Goal: Task Accomplishment & Management: Use online tool/utility

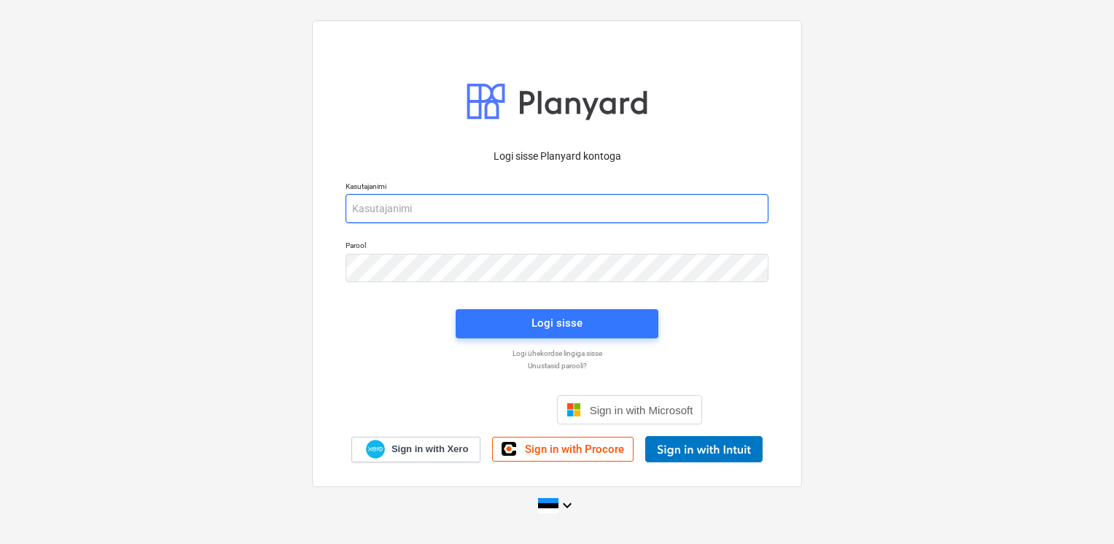
click at [360, 206] on input "email" at bounding box center [557, 208] width 423 height 29
type input "[EMAIL_ADDRESS][DOMAIN_NAME]"
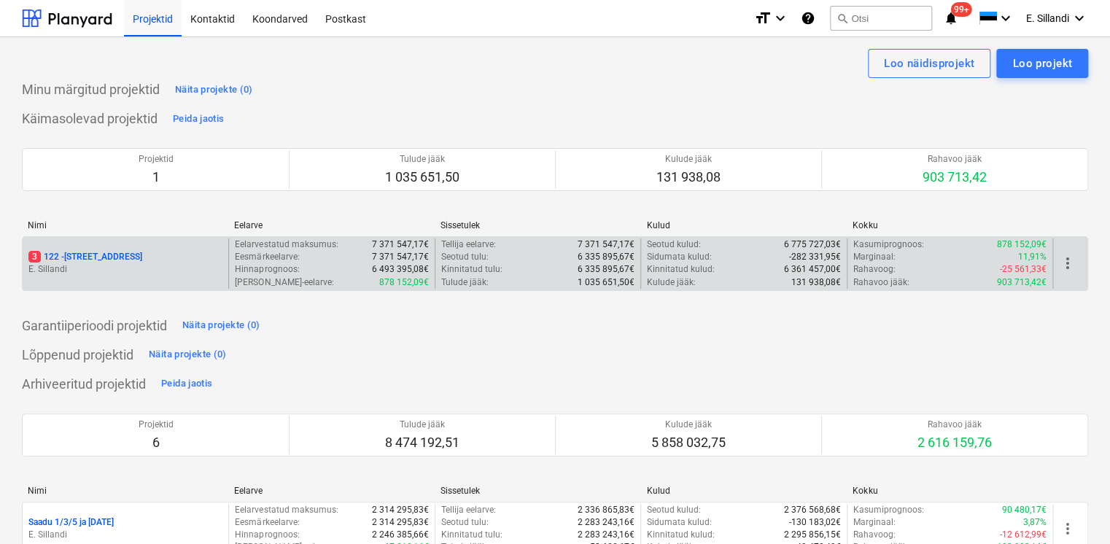
click at [49, 260] on p "3 122 - [STREET_ADDRESS]" at bounding box center [85, 257] width 114 height 12
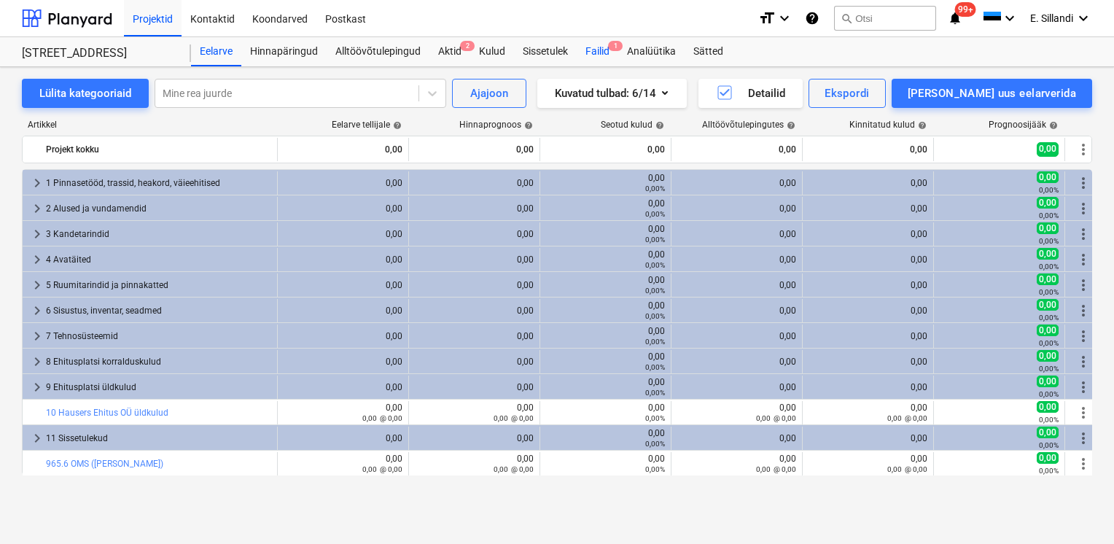
click at [603, 54] on div "Failid 1" at bounding box center [598, 51] width 42 height 29
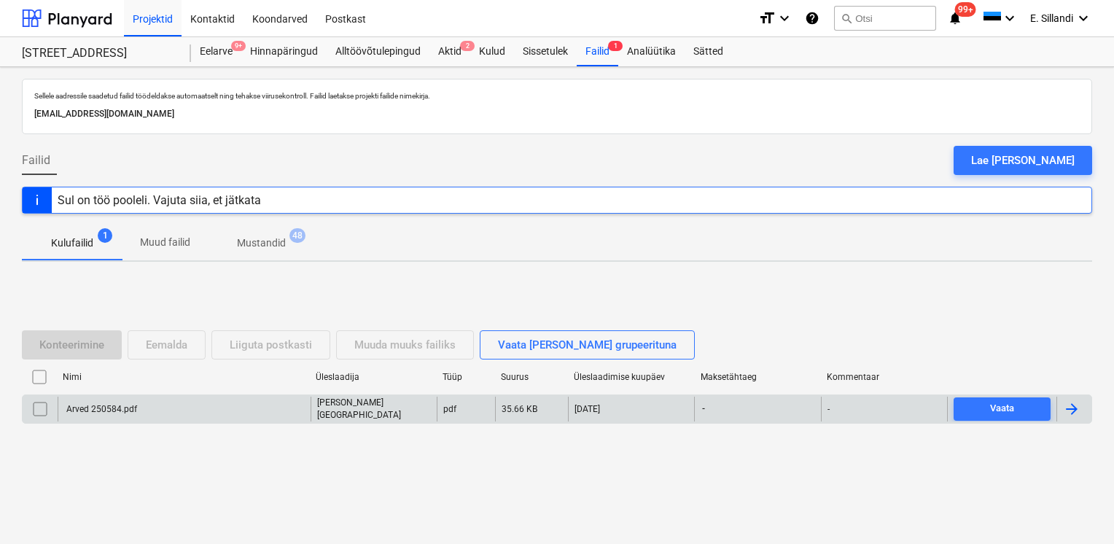
click at [327, 407] on p "M. Luik" at bounding box center [374, 409] width 114 height 25
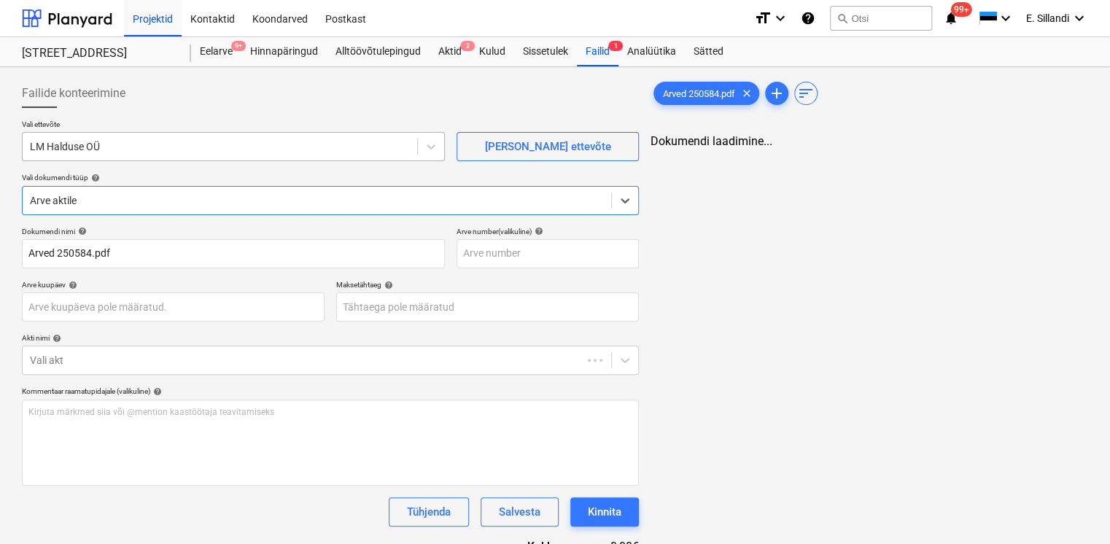
type input "Arved 250584.pdf"
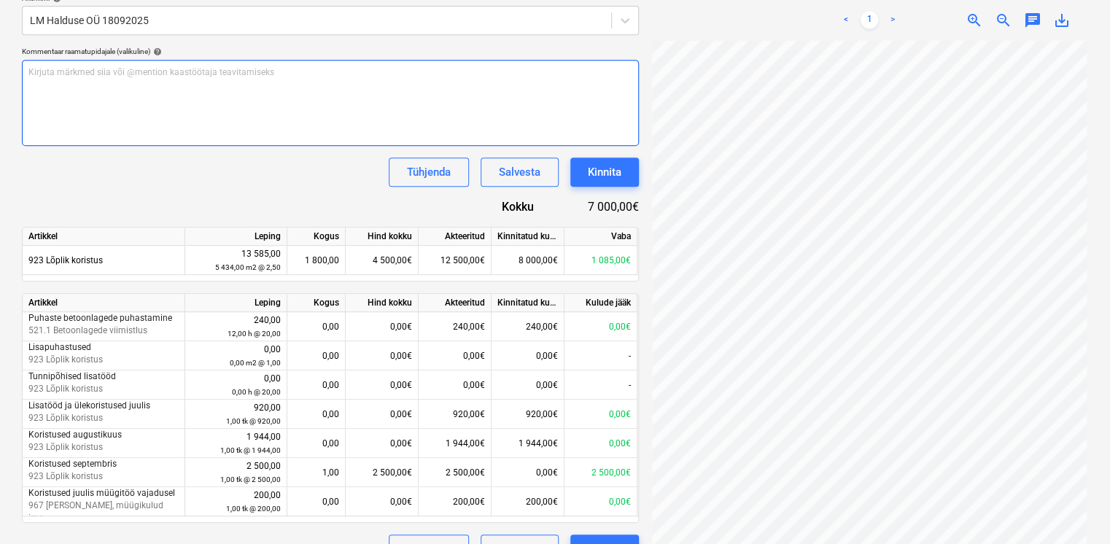
click at [168, 84] on div "Kirjuta märkmed siia või @mention kaastöötaja teavitamiseks ﻿" at bounding box center [330, 103] width 617 height 86
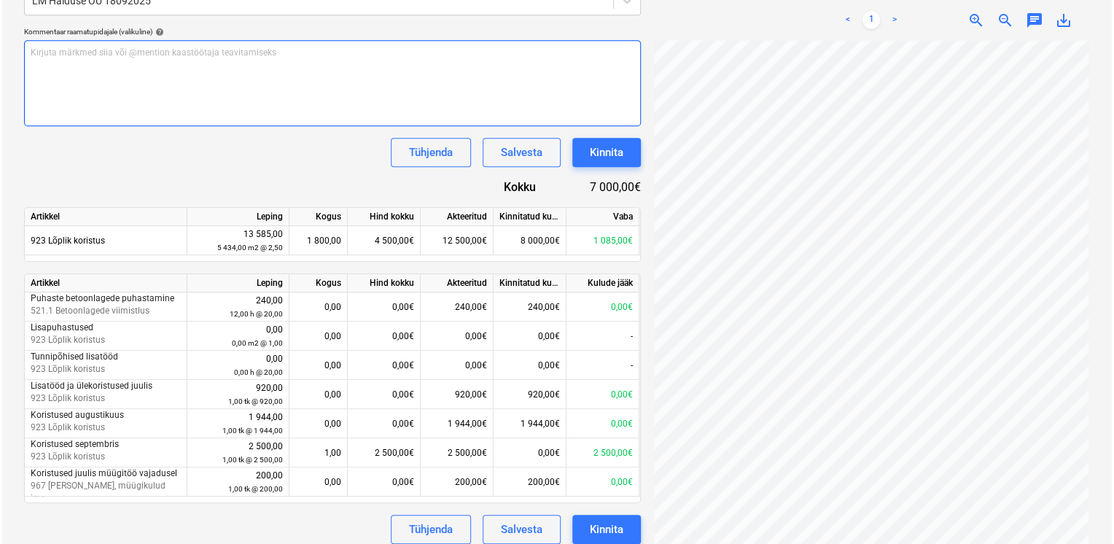
scroll to position [370, 0]
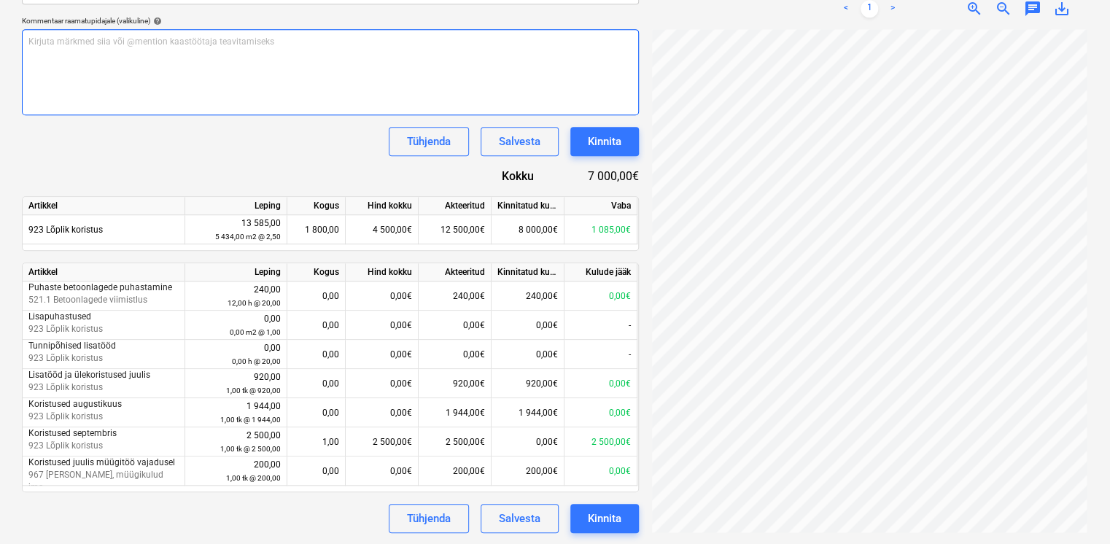
click at [201, 62] on div "Kirjuta märkmed siia või @mention kaastöötaja teavitamiseks ﻿" at bounding box center [330, 72] width 617 height 86
drag, startPoint x: 196, startPoint y: 44, endPoint x: 18, endPoint y: 44, distance: 178.7
click at [18, 44] on div "Failide konteerimine Vali ettevõte LM Halduse OÜ Lisa uus ettevõte Vali dokumen…" at bounding box center [330, 120] width 629 height 837
click at [236, 45] on p "Töövõtja teadlik, et lepingujärgne maksetähtaeg." at bounding box center [330, 42] width 604 height 12
drag, startPoint x: 400, startPoint y: 39, endPoint x: 318, endPoint y: 36, distance: 82.5
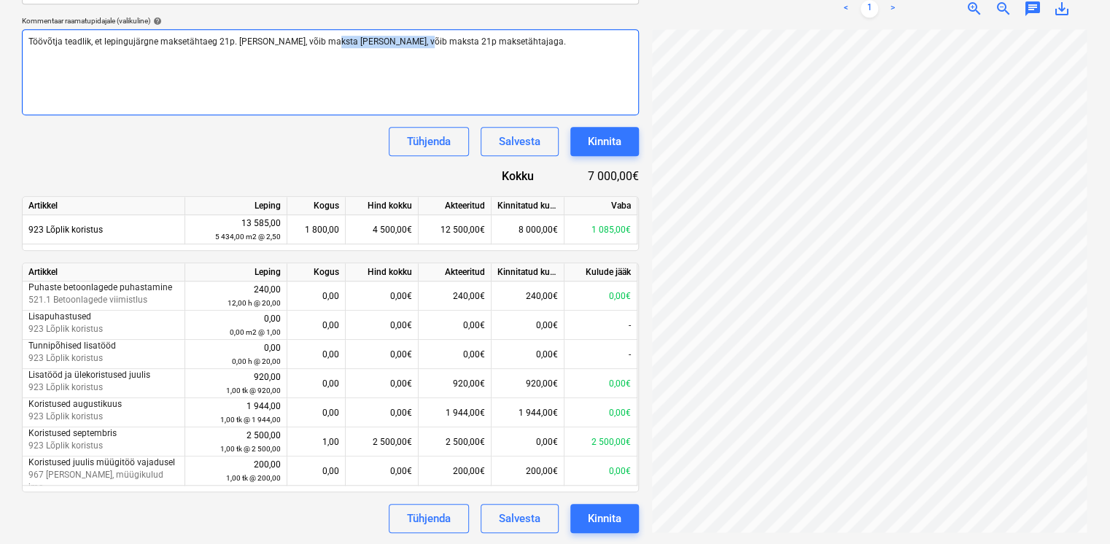
click at [318, 36] on span "Töövõtja teadlik, et lepingujärgne maksetähtaeg 21p. Kui vaja, võib maksta Kui …" at bounding box center [297, 41] width 538 height 10
click at [31, 43] on span "Töövõtja teadlik, et lepingujärgne maksetähtaeg 21p. Kui vaja, võib maksta 21p …" at bounding box center [236, 41] width 416 height 10
click at [352, 44] on span "Töövõtja rahadega veits hädaline. Ta on teadlik, et lepingujärgne maksetähtaeg …" at bounding box center [298, 41] width 540 height 10
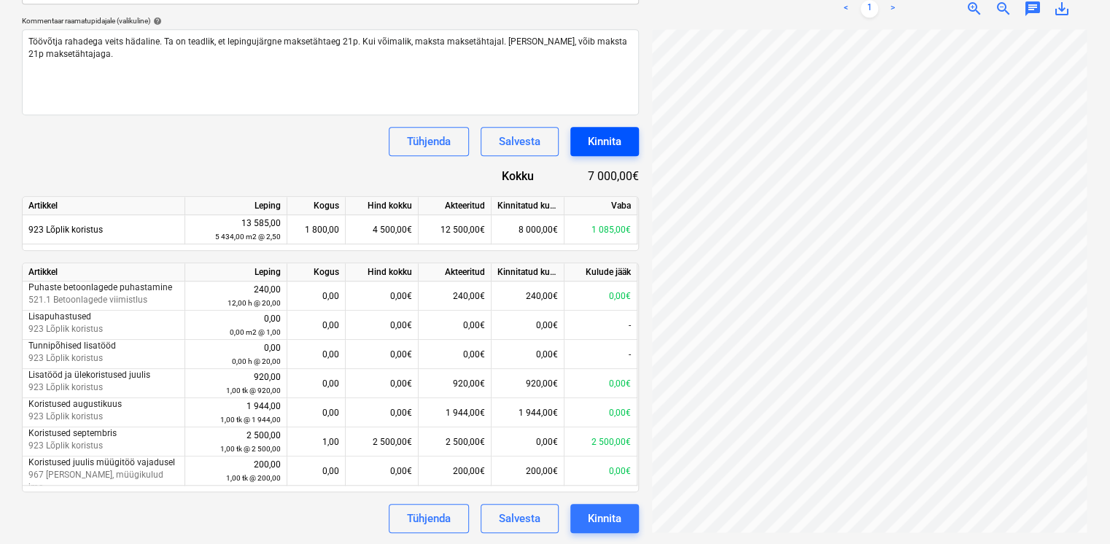
click at [620, 136] on div "Kinnita" at bounding box center [605, 141] width 34 height 19
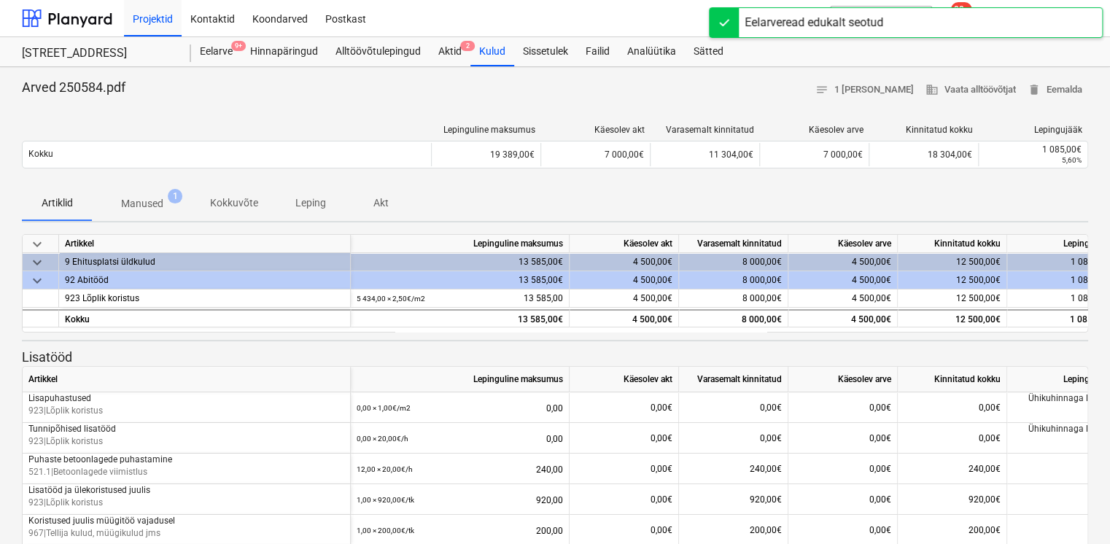
click at [137, 204] on p "Manused" at bounding box center [142, 203] width 42 height 15
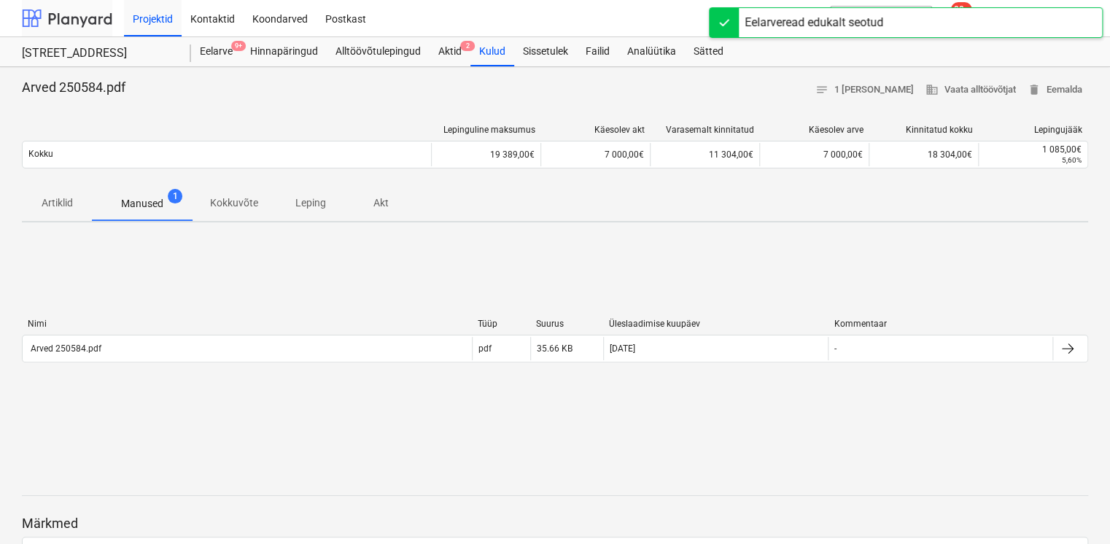
click at [96, 29] on div at bounding box center [67, 18] width 90 height 36
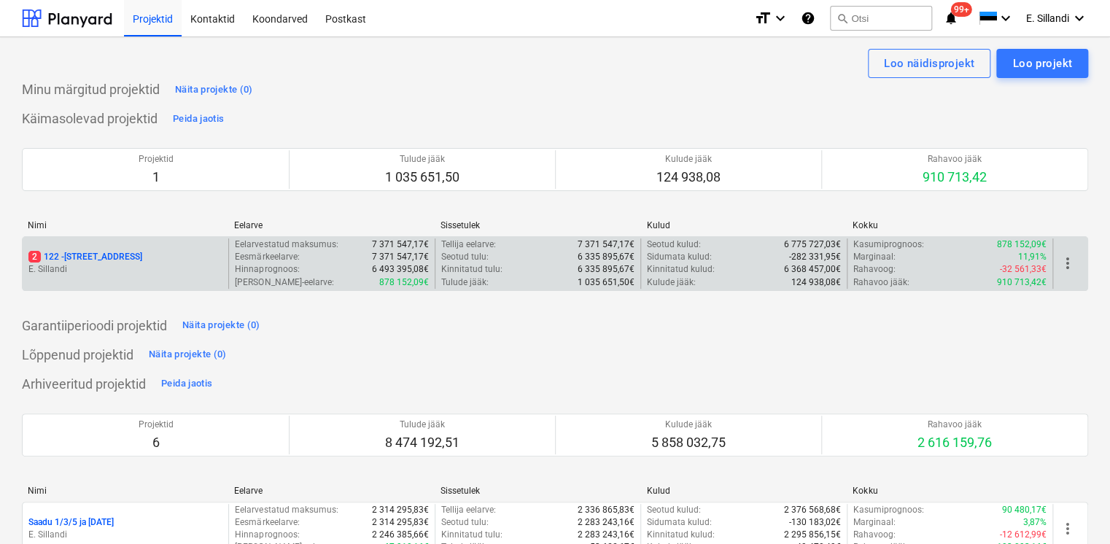
click at [125, 255] on div "2 122 - [STREET_ADDRESS]" at bounding box center [125, 257] width 194 height 12
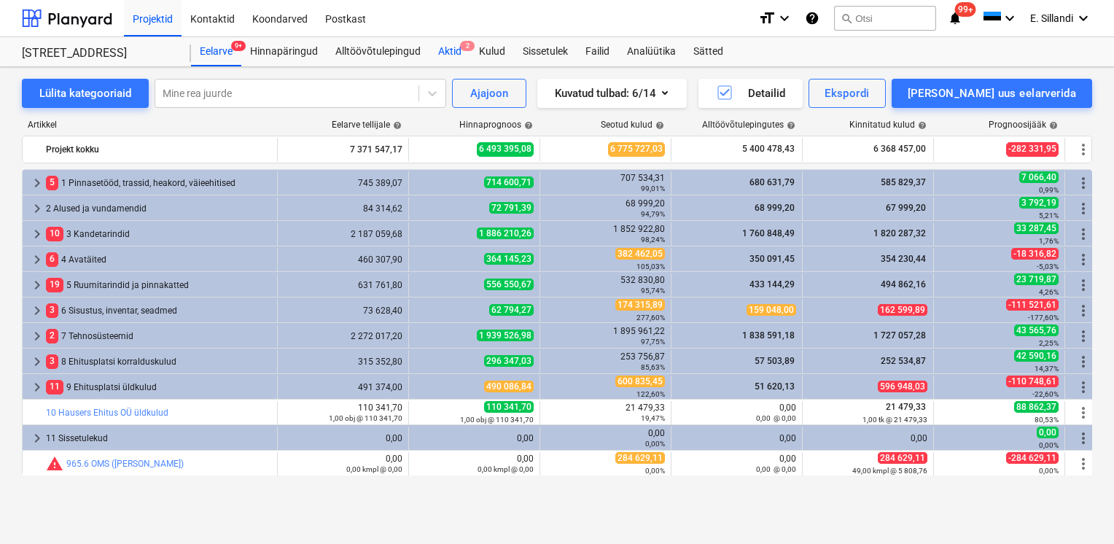
click at [451, 57] on div "Aktid 2" at bounding box center [450, 51] width 41 height 29
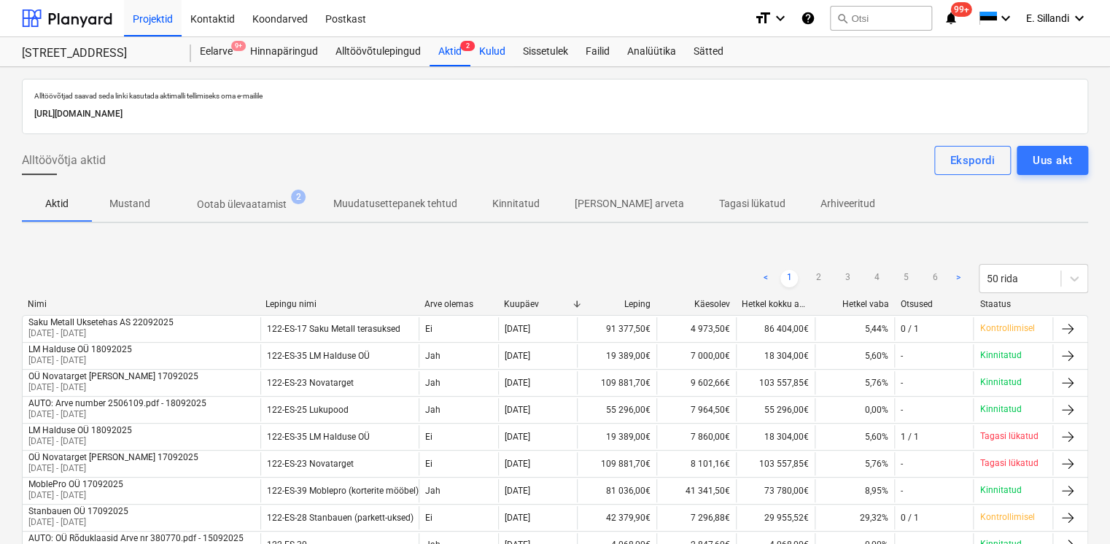
click at [490, 58] on div "Kulud" at bounding box center [492, 51] width 44 height 29
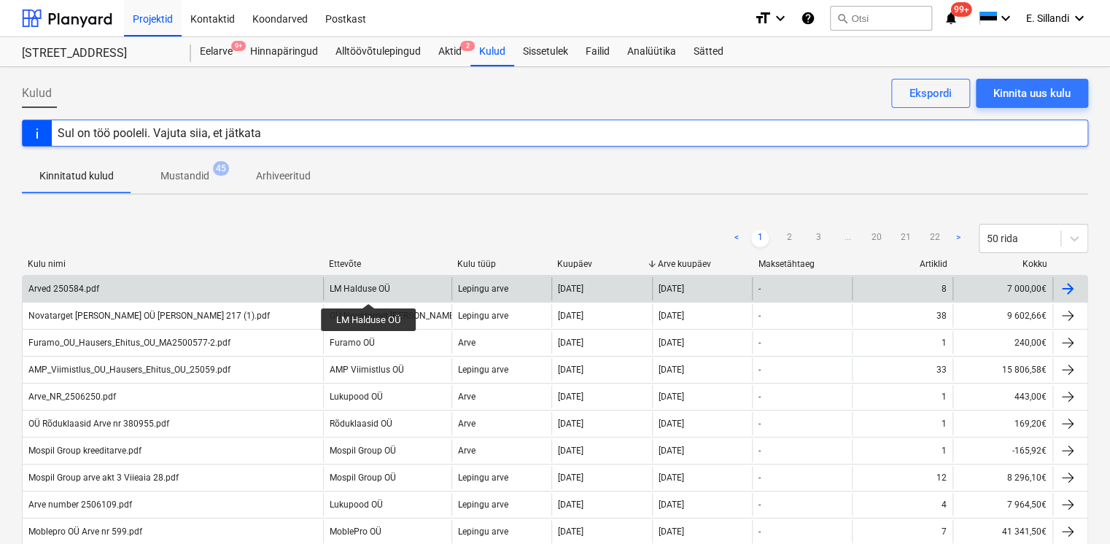
click at [369, 287] on div "LM Halduse OÜ" at bounding box center [360, 289] width 61 height 10
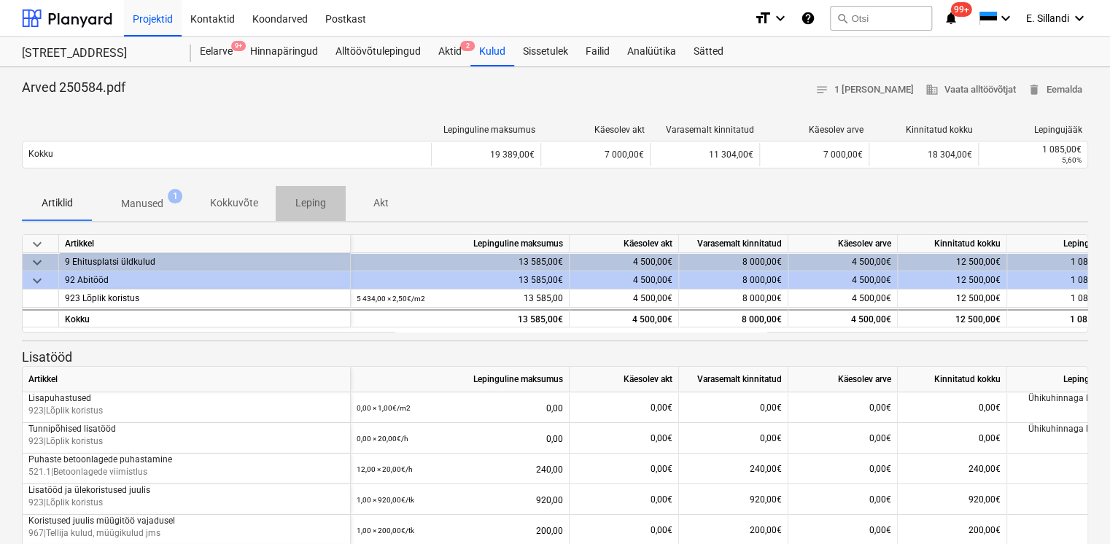
click at [305, 207] on p "Leping" at bounding box center [310, 202] width 35 height 15
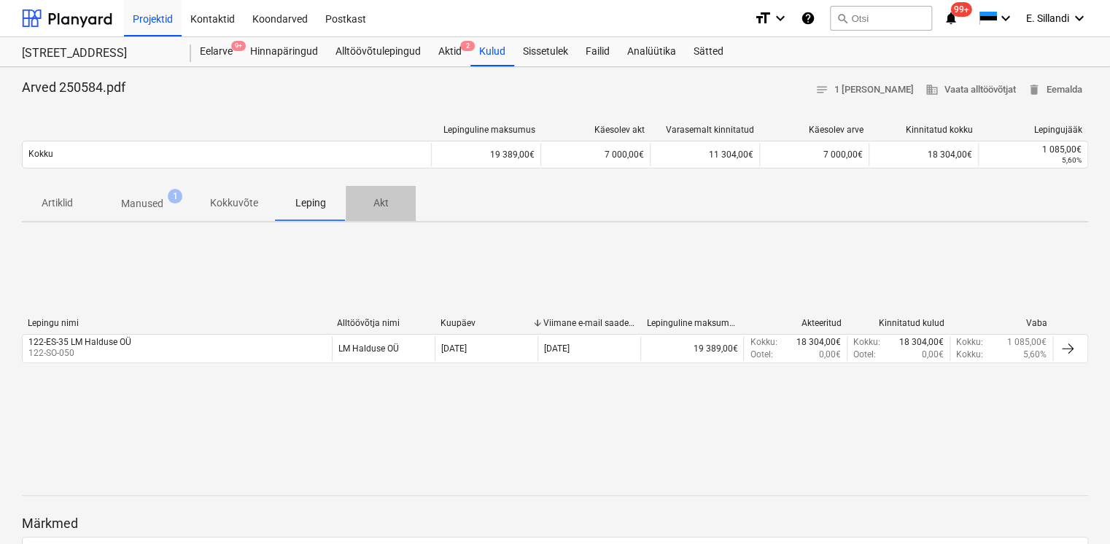
click at [384, 211] on span "Akt" at bounding box center [381, 203] width 70 height 24
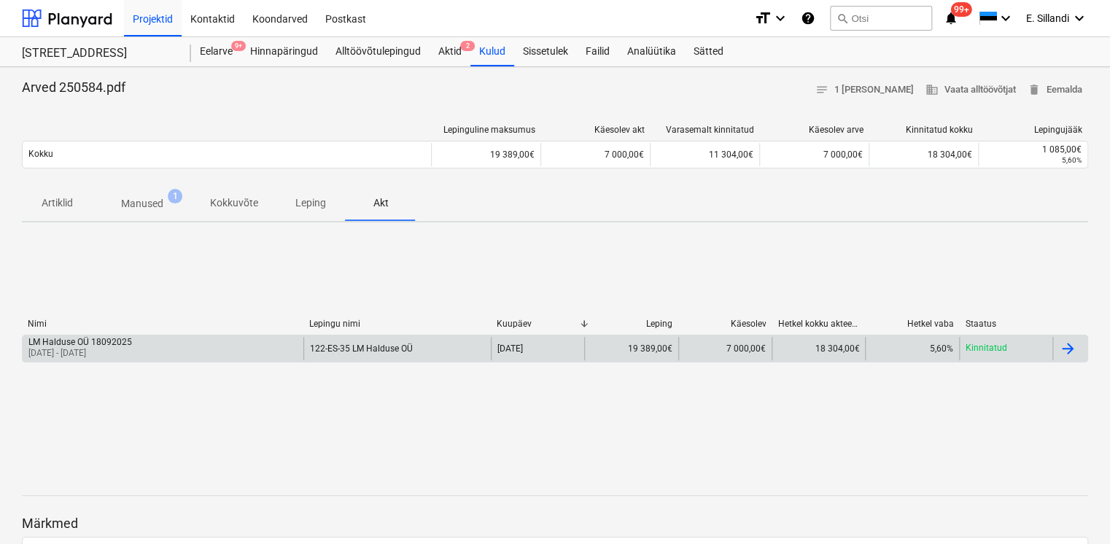
click at [272, 342] on div "LM Halduse OÜ 18092025 [DATE] - [DATE]" at bounding box center [163, 348] width 281 height 23
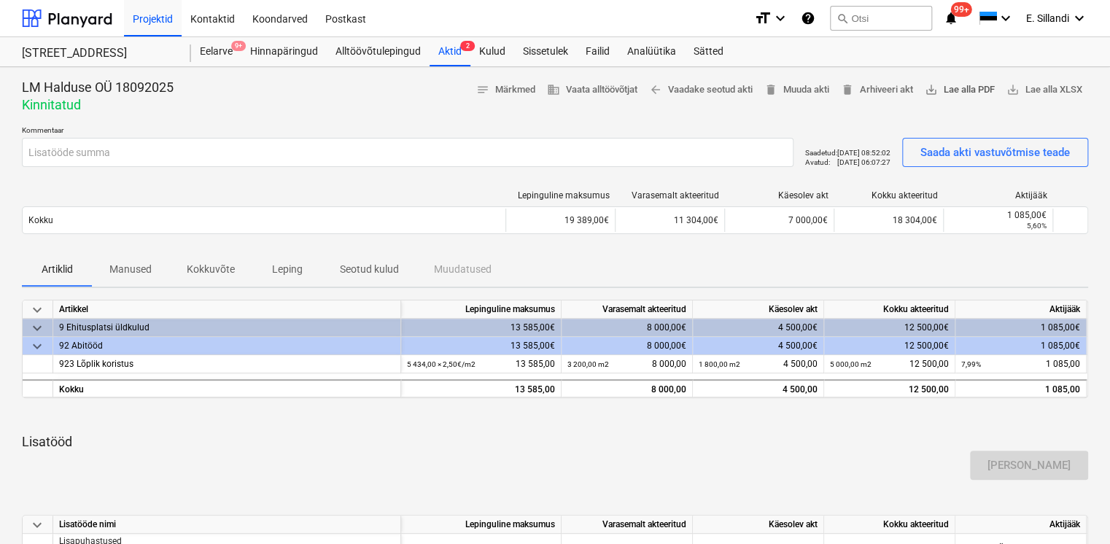
click at [966, 90] on span "save_alt Lae alla PDF" at bounding box center [960, 90] width 70 height 17
